Goal: Check status: Check status

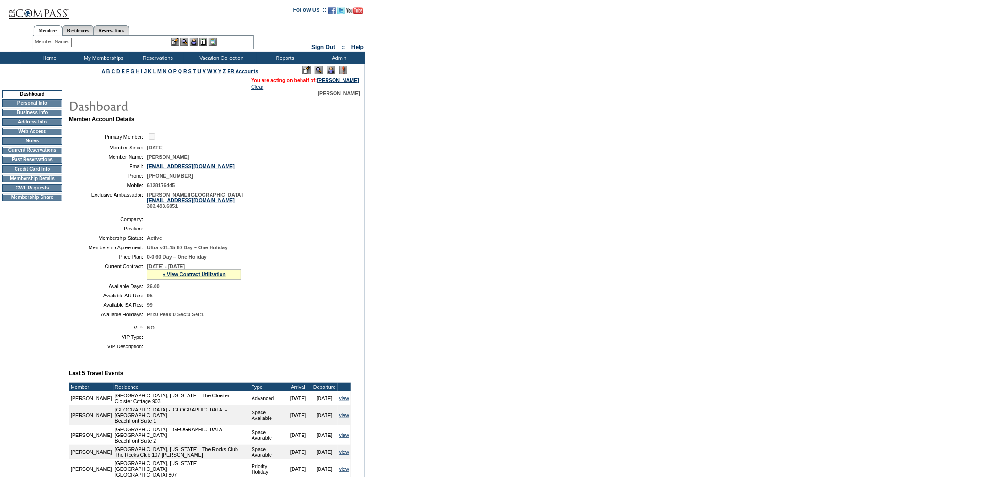
click at [36, 153] on td "Current Reservations" at bounding box center [32, 151] width 60 height 8
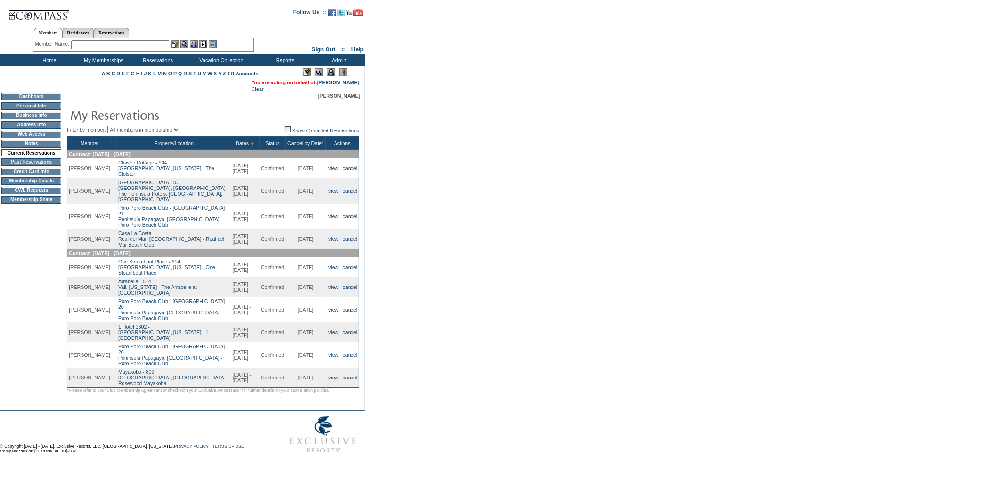
click at [298, 206] on td "10/4/2025" at bounding box center [306, 216] width 40 height 25
click at [300, 206] on td "10/4/2025" at bounding box center [306, 216] width 40 height 25
click at [297, 229] on td "11/14/2025" at bounding box center [306, 239] width 40 height 20
click at [349, 82] on link "[PERSON_NAME]" at bounding box center [338, 83] width 42 height 6
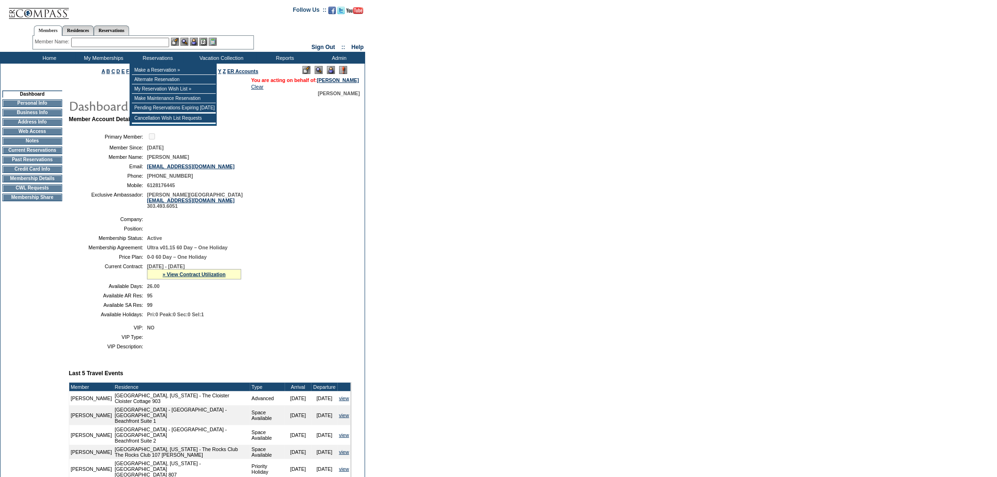
click at [147, 41] on input "text" at bounding box center [120, 42] width 98 height 9
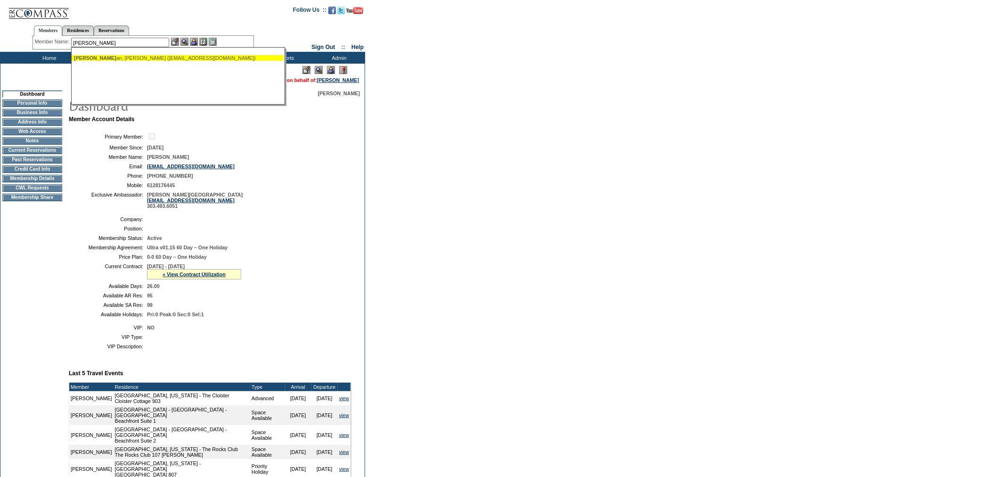
click at [124, 56] on div "[PERSON_NAME] an, [PERSON_NAME] ([EMAIL_ADDRESS][DOMAIN_NAME])" at bounding box center [177, 58] width 207 height 6
type input "[PERSON_NAME] ([EMAIL_ADDRESS][DOMAIN_NAME])"
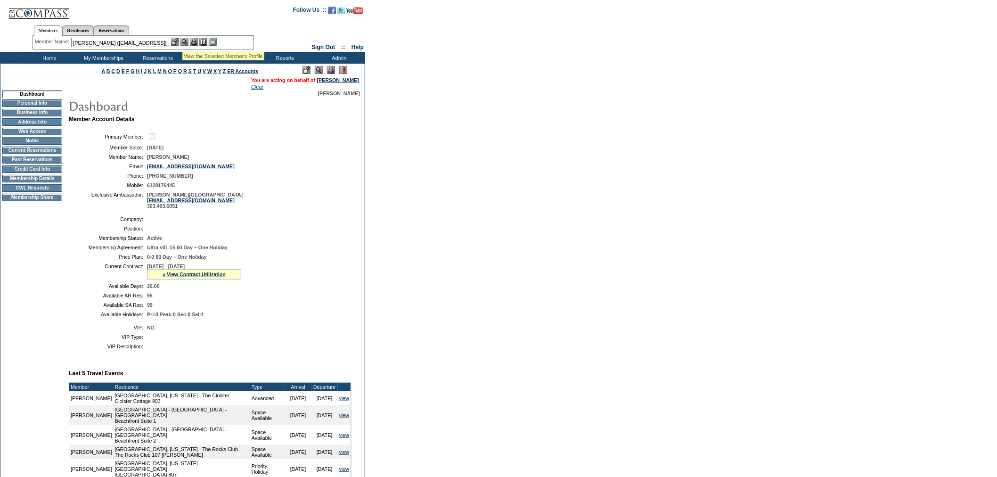
click at [184, 40] on img at bounding box center [184, 42] width 8 height 8
